Goal: Task Accomplishment & Management: Manage account settings

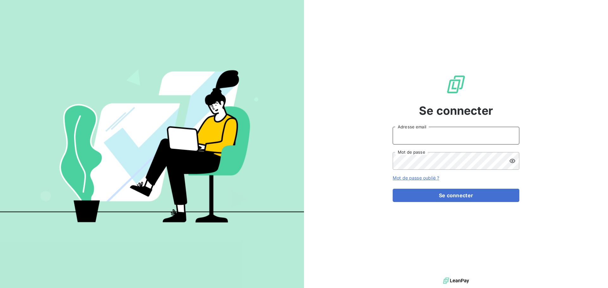
type input "[EMAIL_ADDRESS][PERSON_NAME][DOMAIN_NAME]"
drag, startPoint x: 464, startPoint y: 141, endPoint x: 462, endPoint y: 144, distance: 3.5
click at [464, 141] on input "[EMAIL_ADDRESS][PERSON_NAME][DOMAIN_NAME]" at bounding box center [456, 136] width 127 height 18
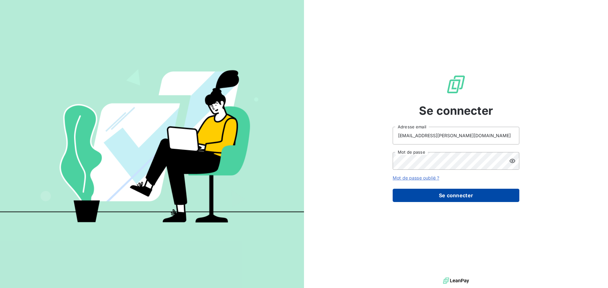
click at [420, 200] on button "Se connecter" at bounding box center [456, 195] width 127 height 13
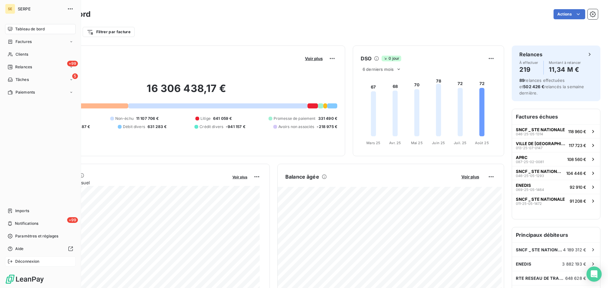
click at [20, 263] on span "Déconnexion" at bounding box center [27, 262] width 24 height 6
